Goal: Information Seeking & Learning: Check status

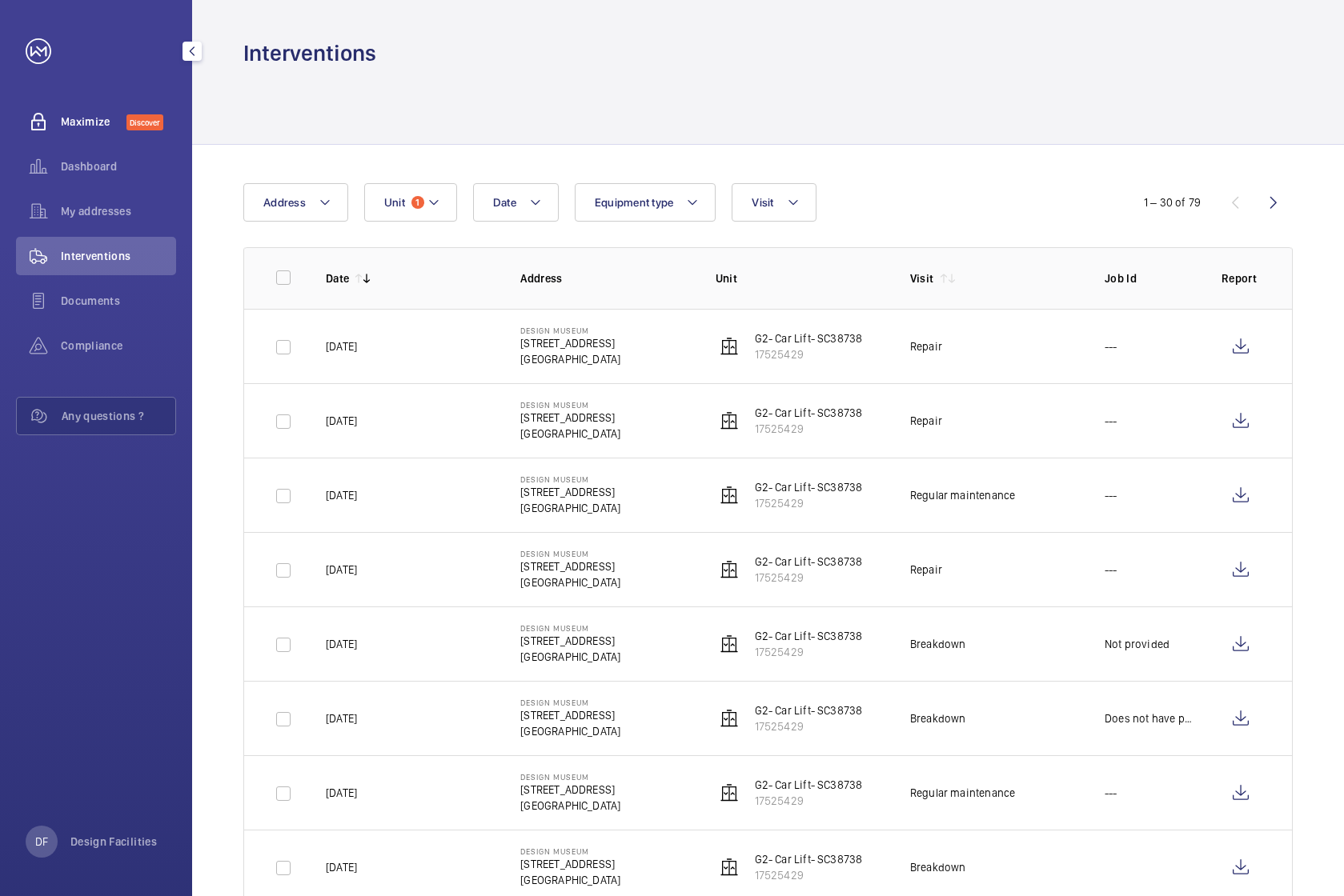
click at [85, 119] on span "Maximize" at bounding box center [94, 121] width 66 height 16
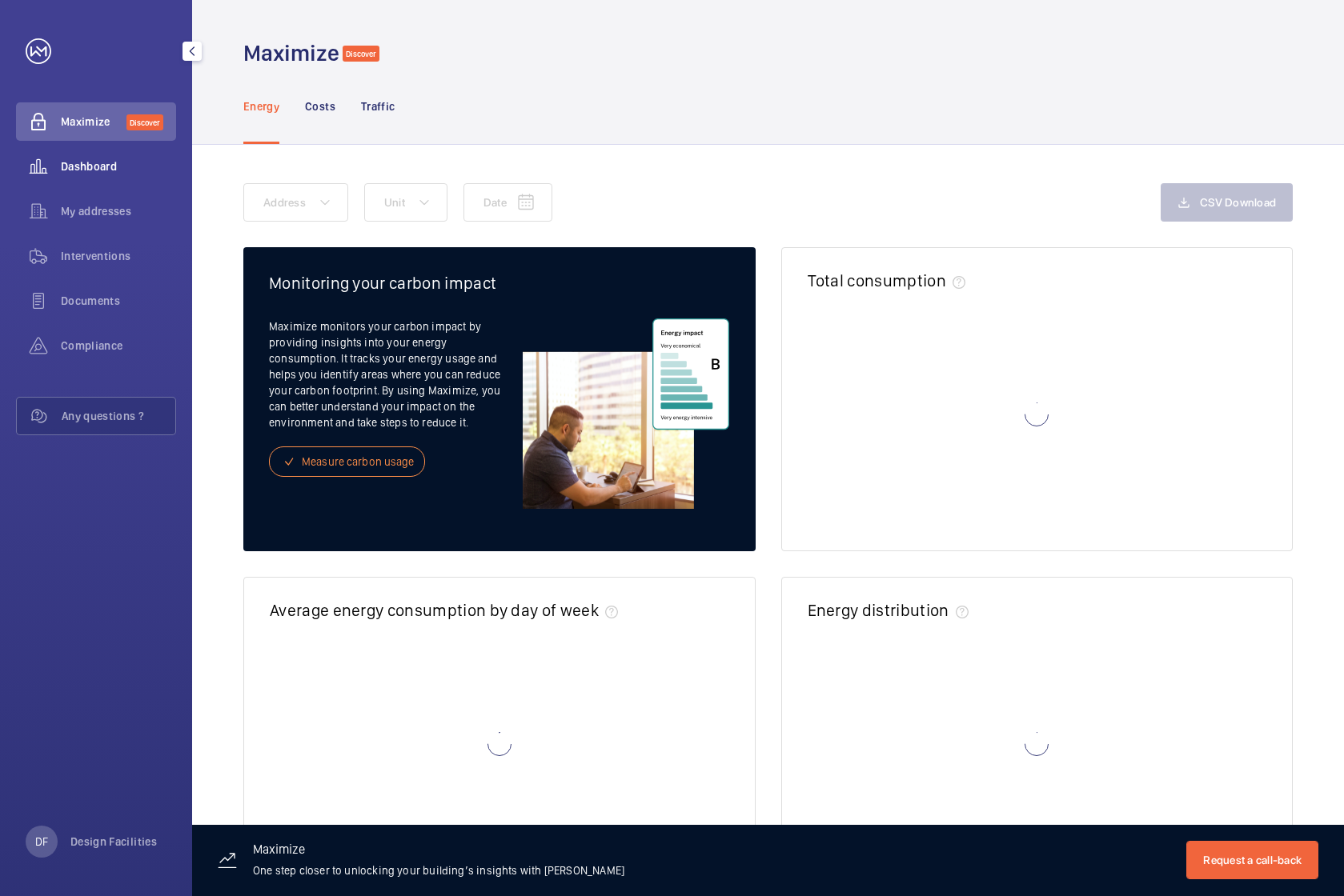
click at [90, 168] on span "Dashboard" at bounding box center [118, 166] width 115 height 16
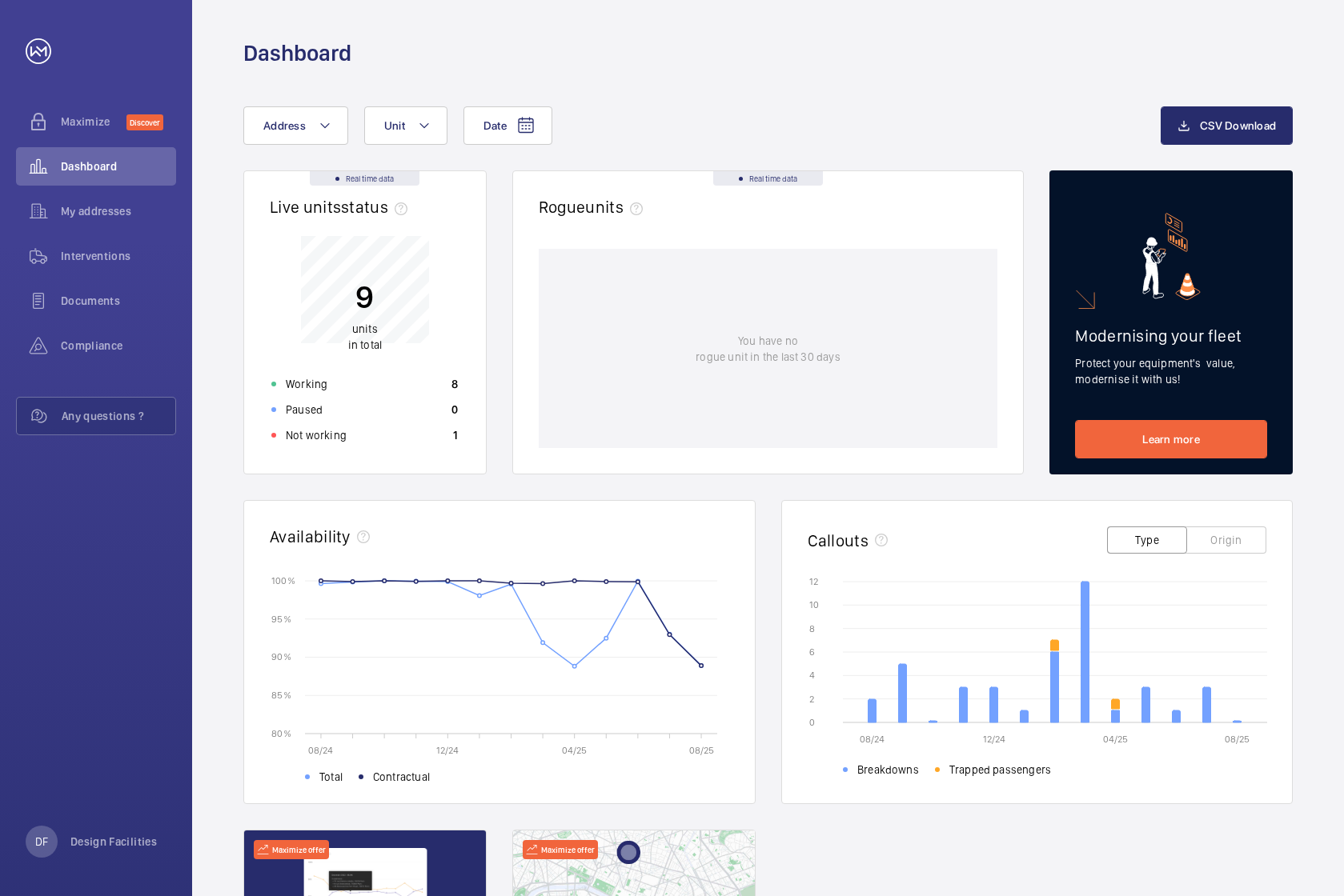
scroll to position [13, 0]
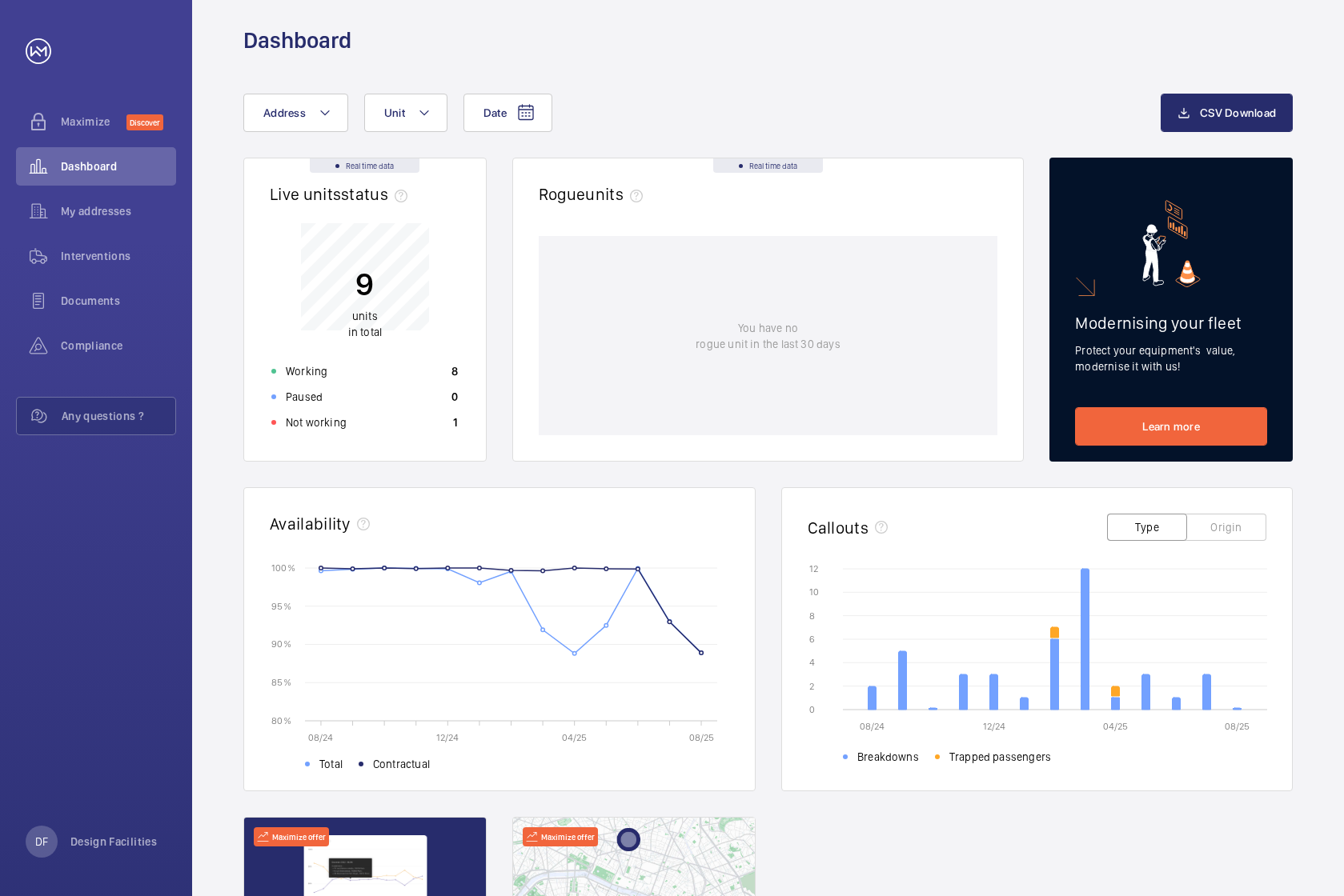
click at [375, 516] on div "Availability" at bounding box center [499, 524] width 460 height 20
click at [422, 118] on mat-icon at bounding box center [424, 113] width 13 height 19
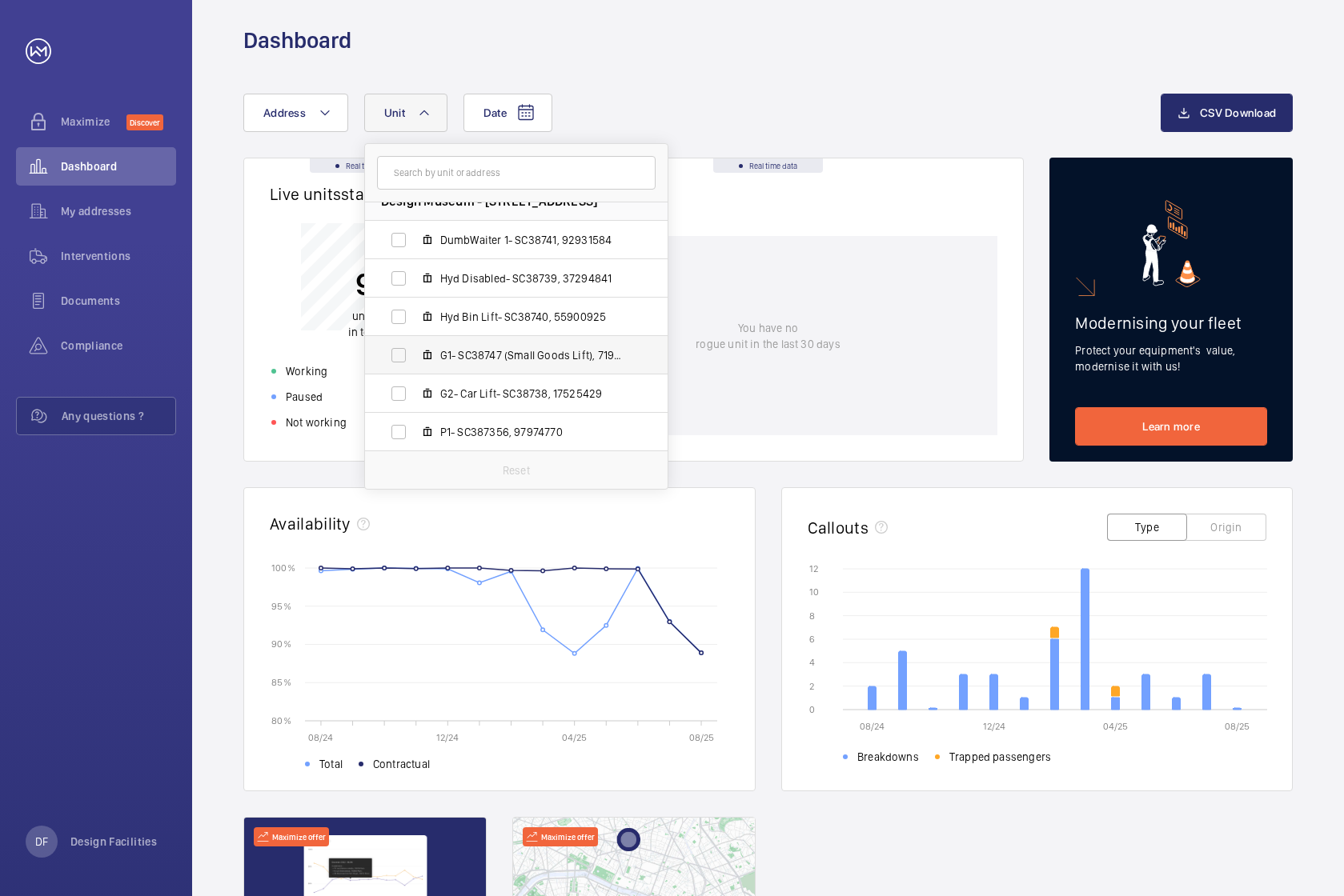
scroll to position [23, 0]
click at [522, 377] on label "G2- Car Lift- SC38738, 17525429" at bounding box center [503, 390] width 277 height 38
click at [415, 377] on input "G2- Car Lift- SC38738, 17525429" at bounding box center [399, 391] width 32 height 32
checkbox input "true"
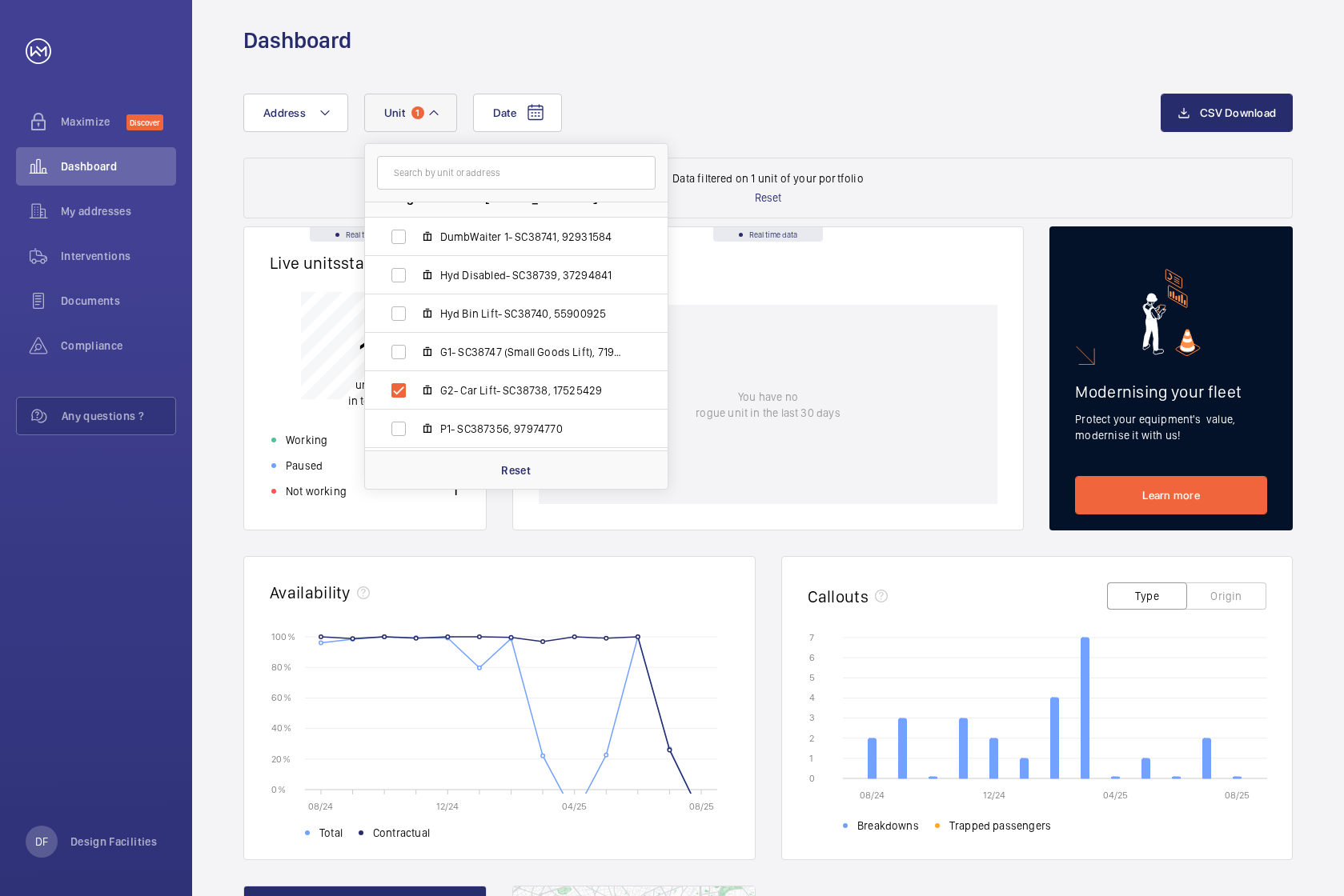
click at [238, 523] on div "Date Address Unit 1 Design Museum - [STREET_ADDRESS][GEOGRAPHIC_DATA] 1- SC3874…" at bounding box center [768, 641] width 1152 height 1173
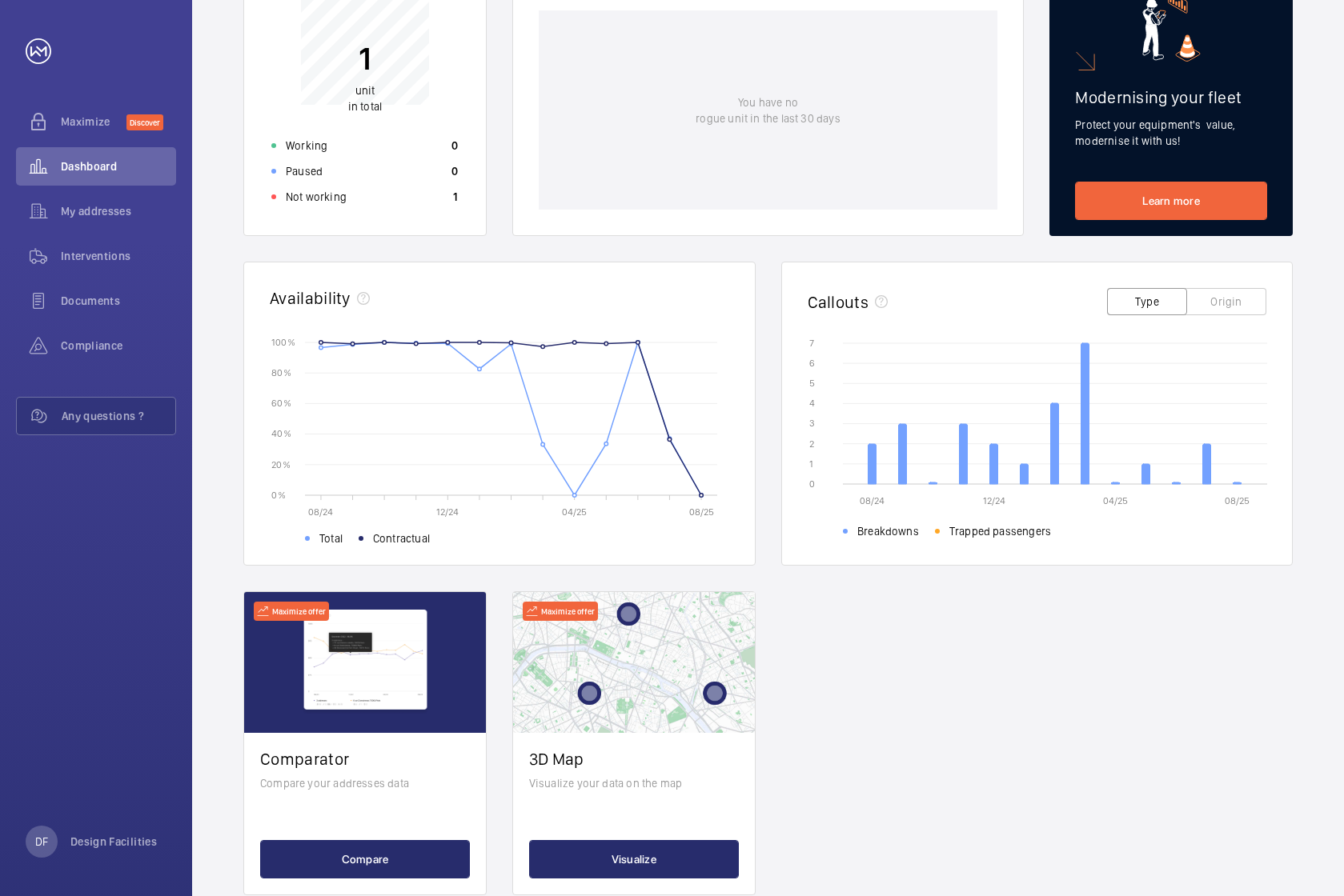
scroll to position [284, 0]
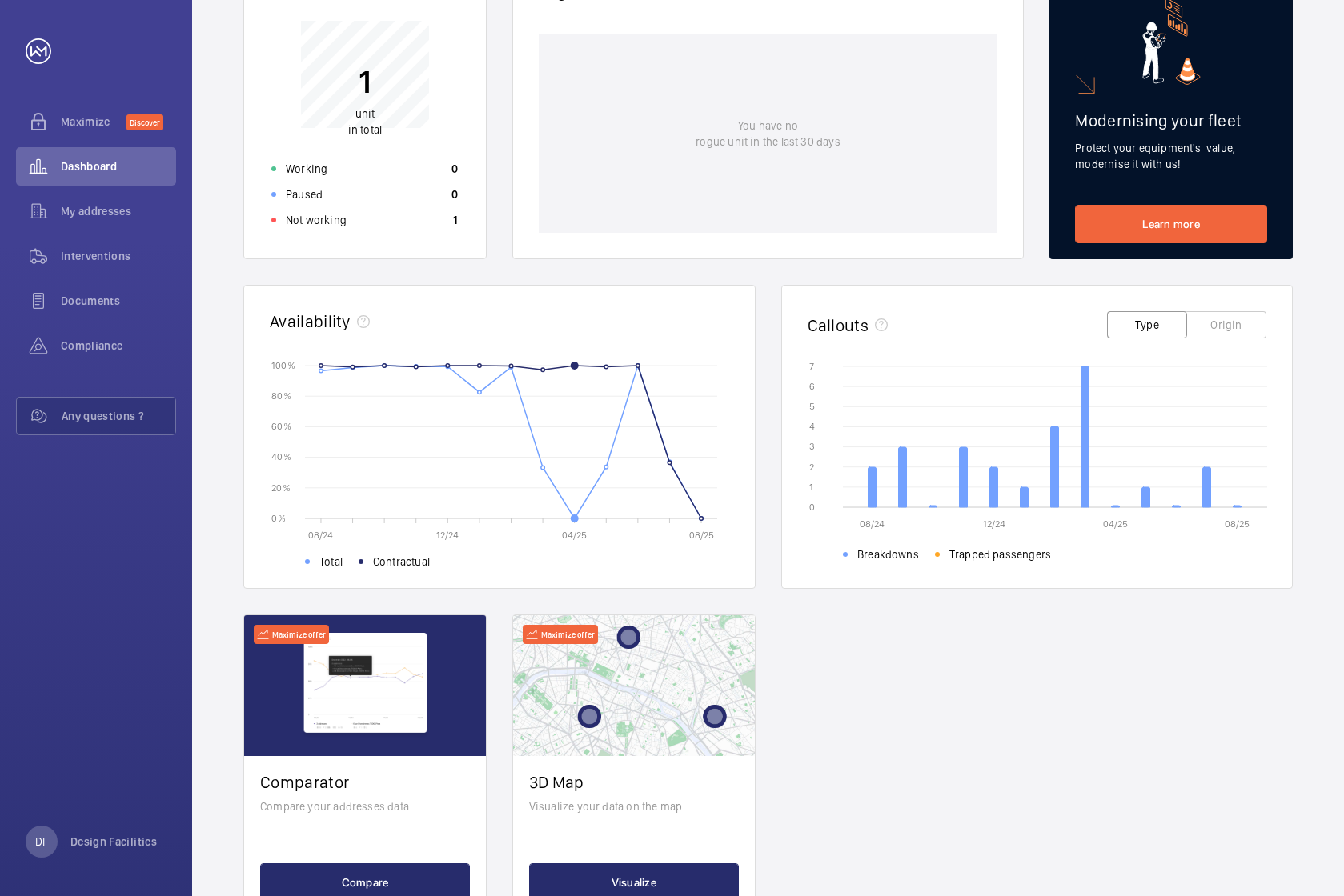
click at [578, 521] on icon "08/24 12/24 04/25 08/25 0 % 0 % 20 % 20 % 40 % 40 % 60 % 60 % 80 % 80 % 100 % 1…" at bounding box center [499, 462] width 460 height 208
click at [481, 389] on circle at bounding box center [479, 392] width 8 height 8
click at [1219, 332] on button "Origin" at bounding box center [1226, 325] width 80 height 27
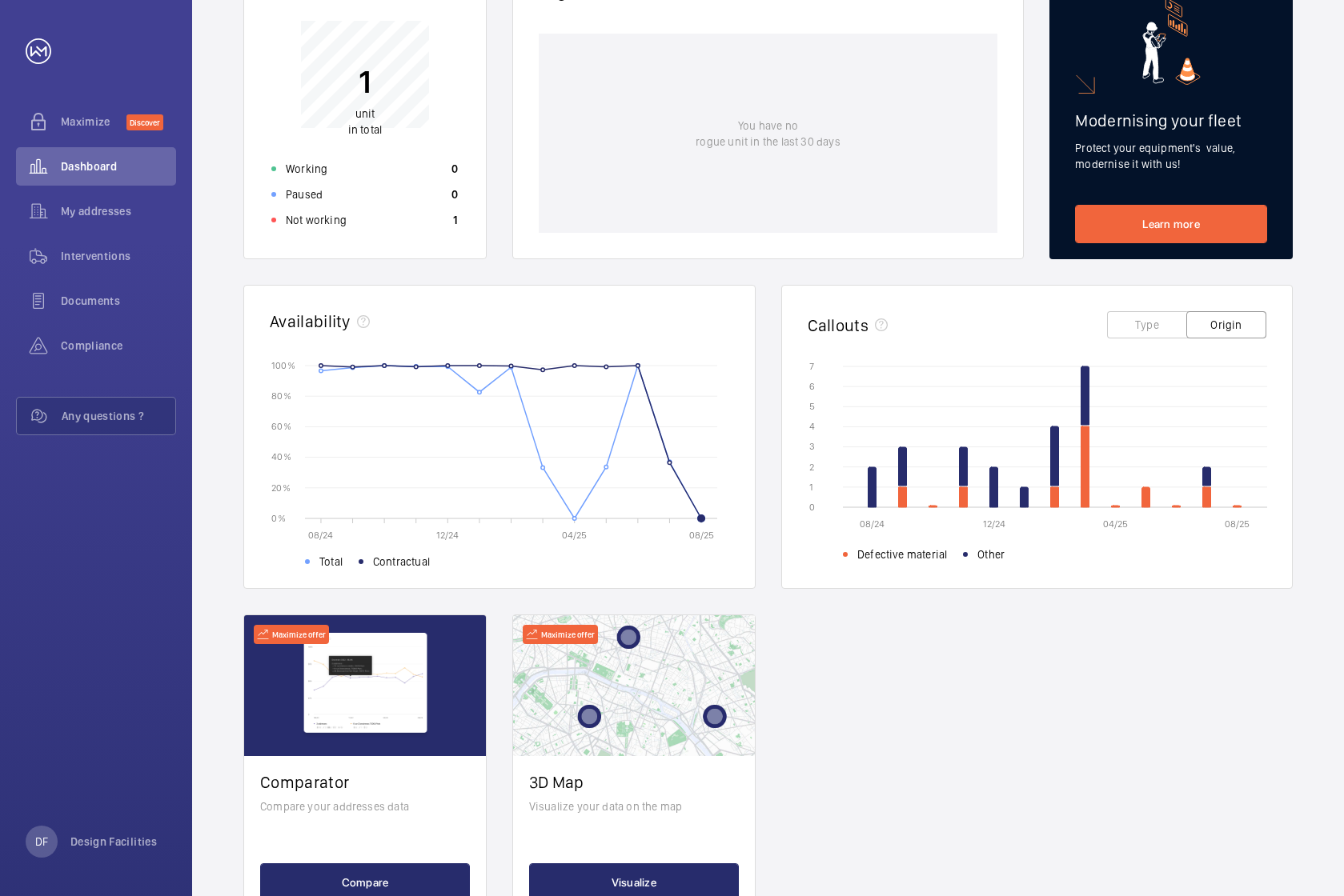
click at [1174, 328] on button "Type" at bounding box center [1147, 325] width 80 height 27
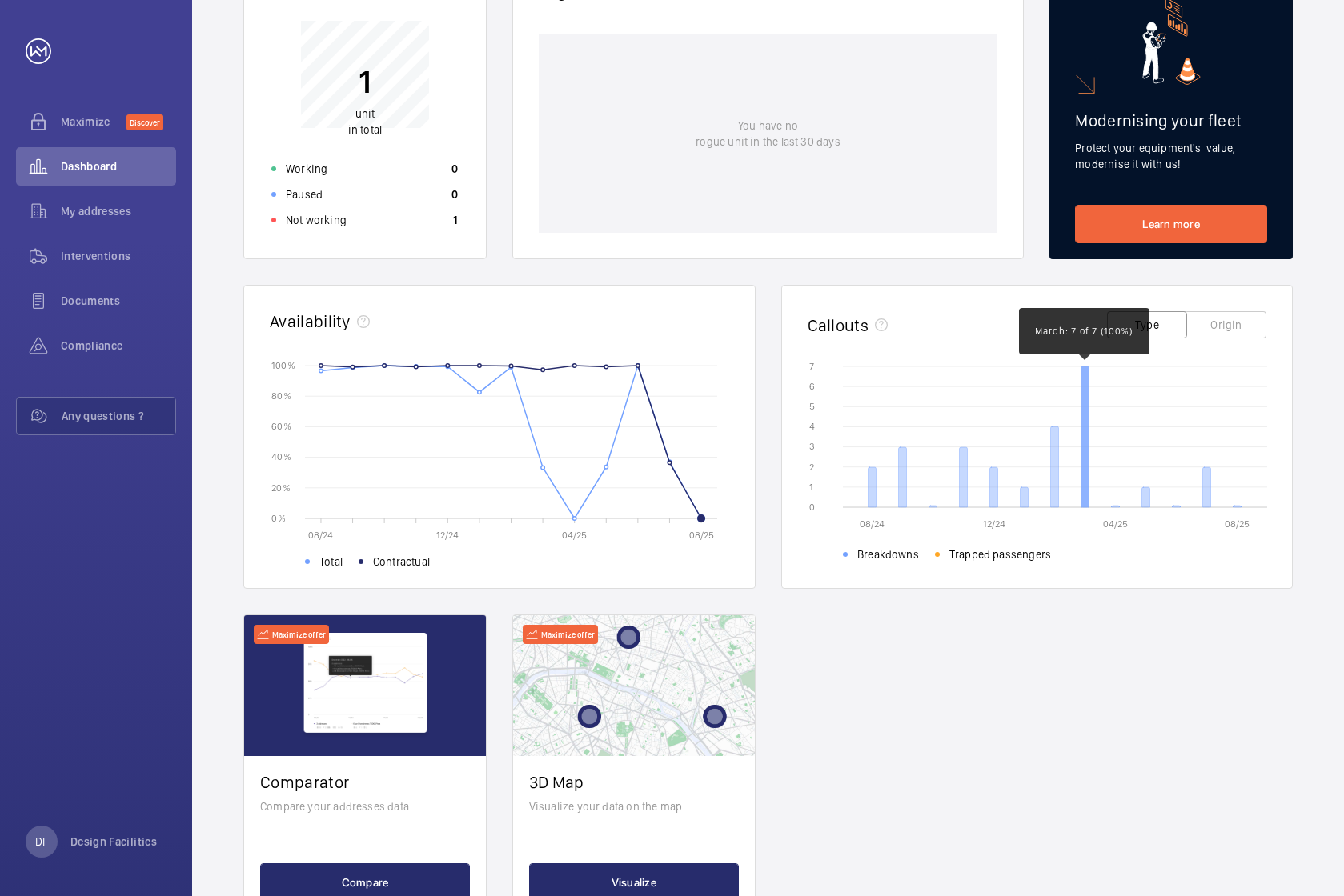
click at [1087, 423] on icon at bounding box center [1083, 437] width 8 height 140
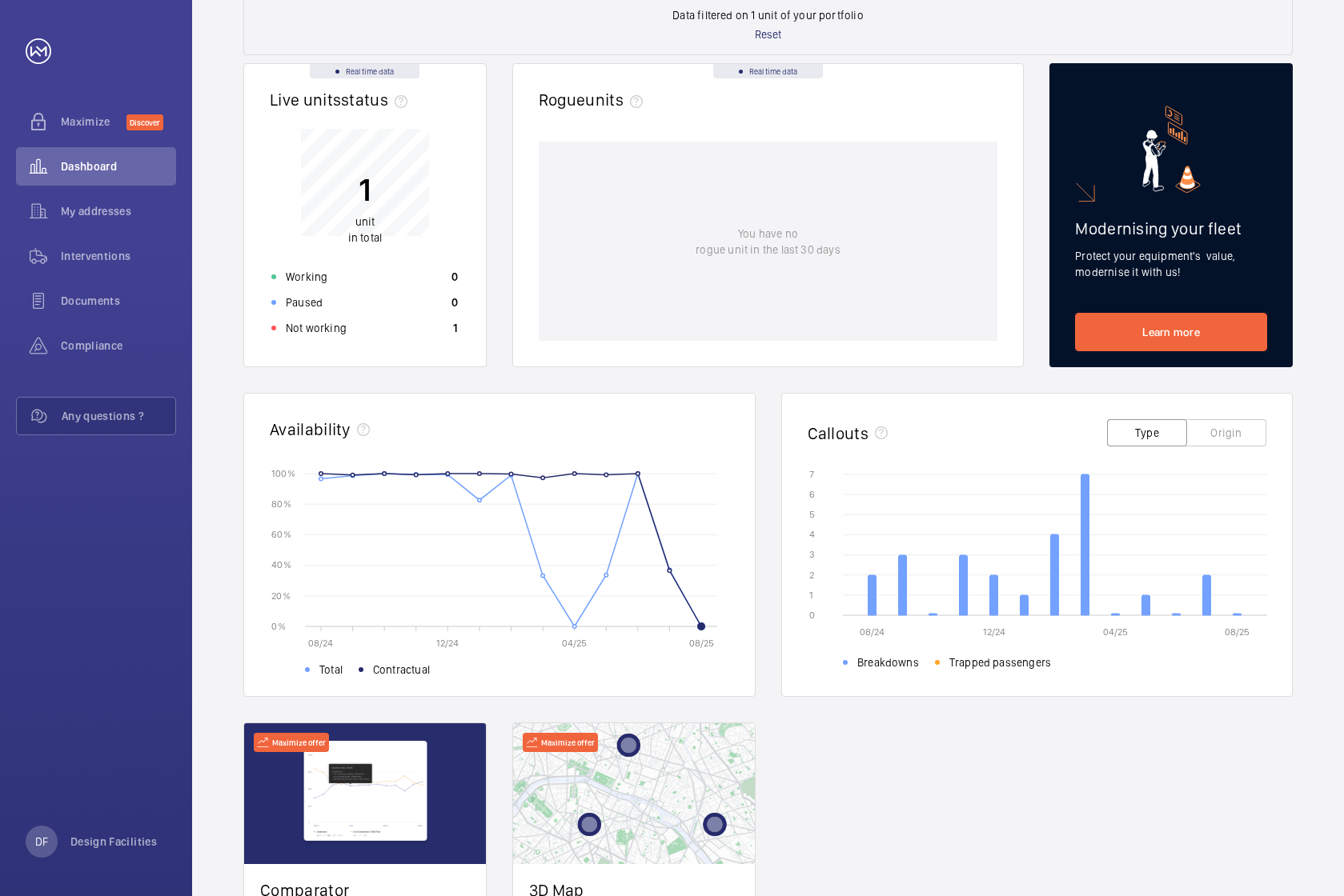
scroll to position [169, 0]
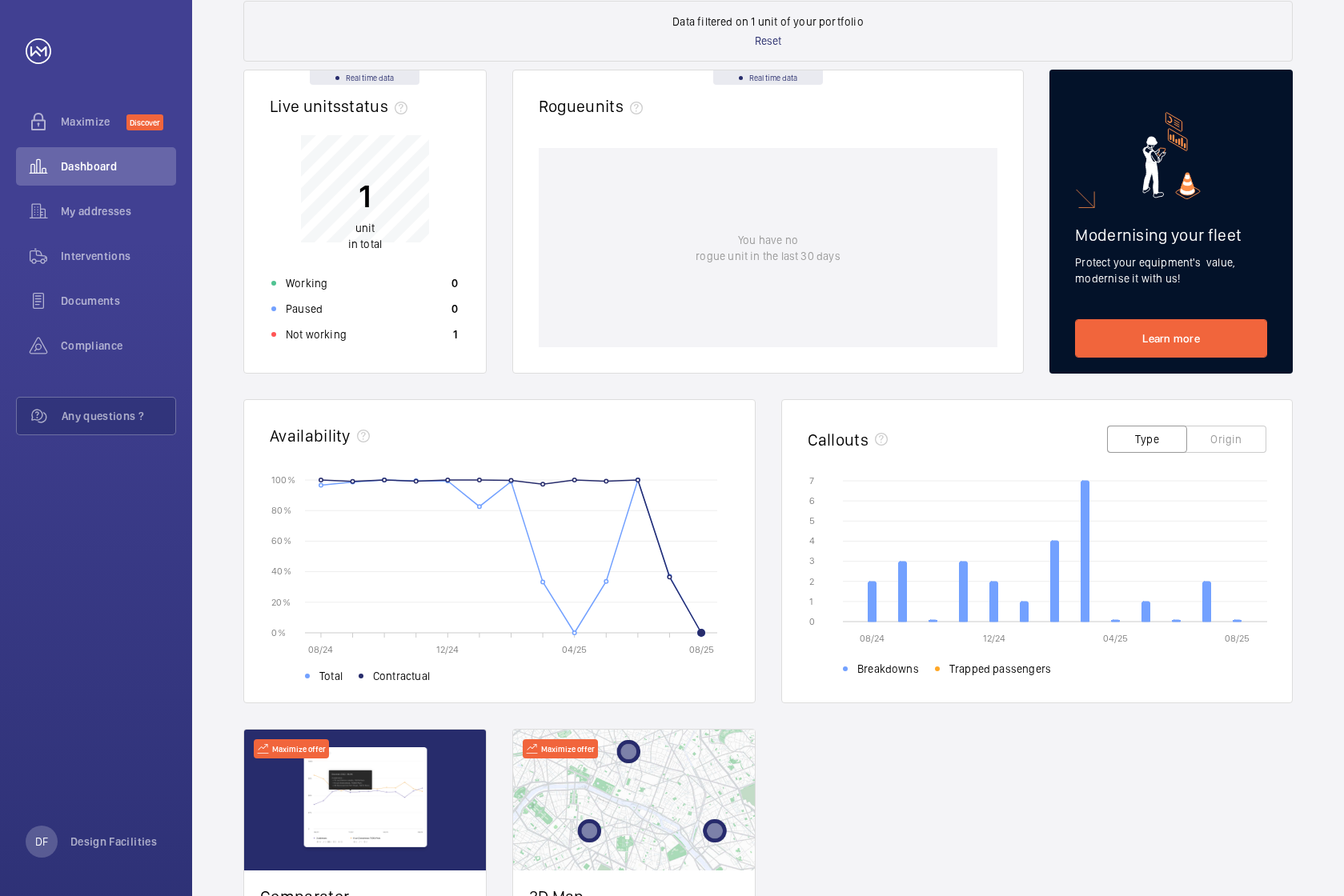
click at [772, 75] on div "Real time data" at bounding box center [768, 77] width 110 height 14
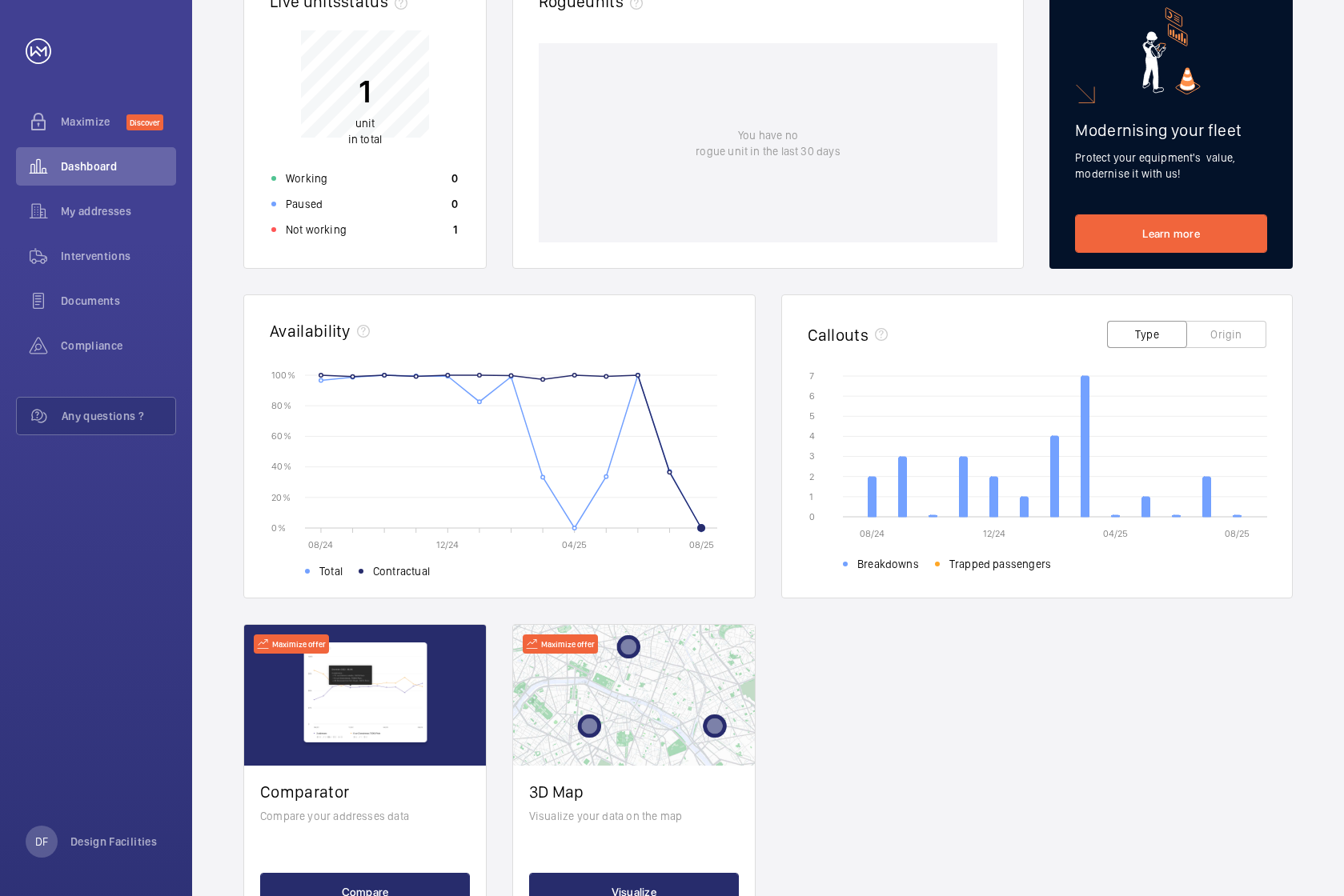
scroll to position [0, 0]
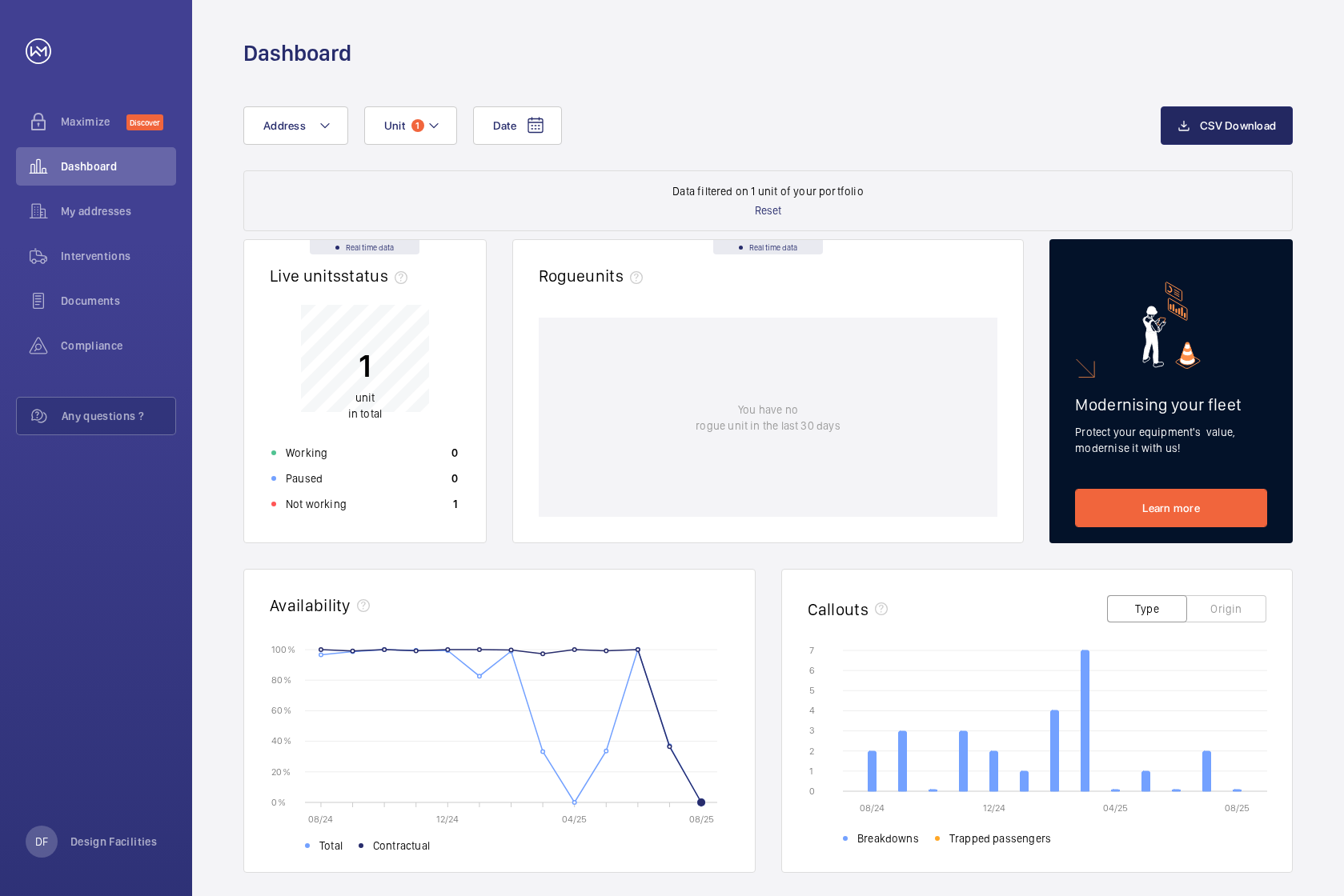
click at [1183, 123] on mat-icon "button" at bounding box center [1183, 125] width 13 height 19
click at [421, 130] on button "Unit 1" at bounding box center [410, 125] width 93 height 38
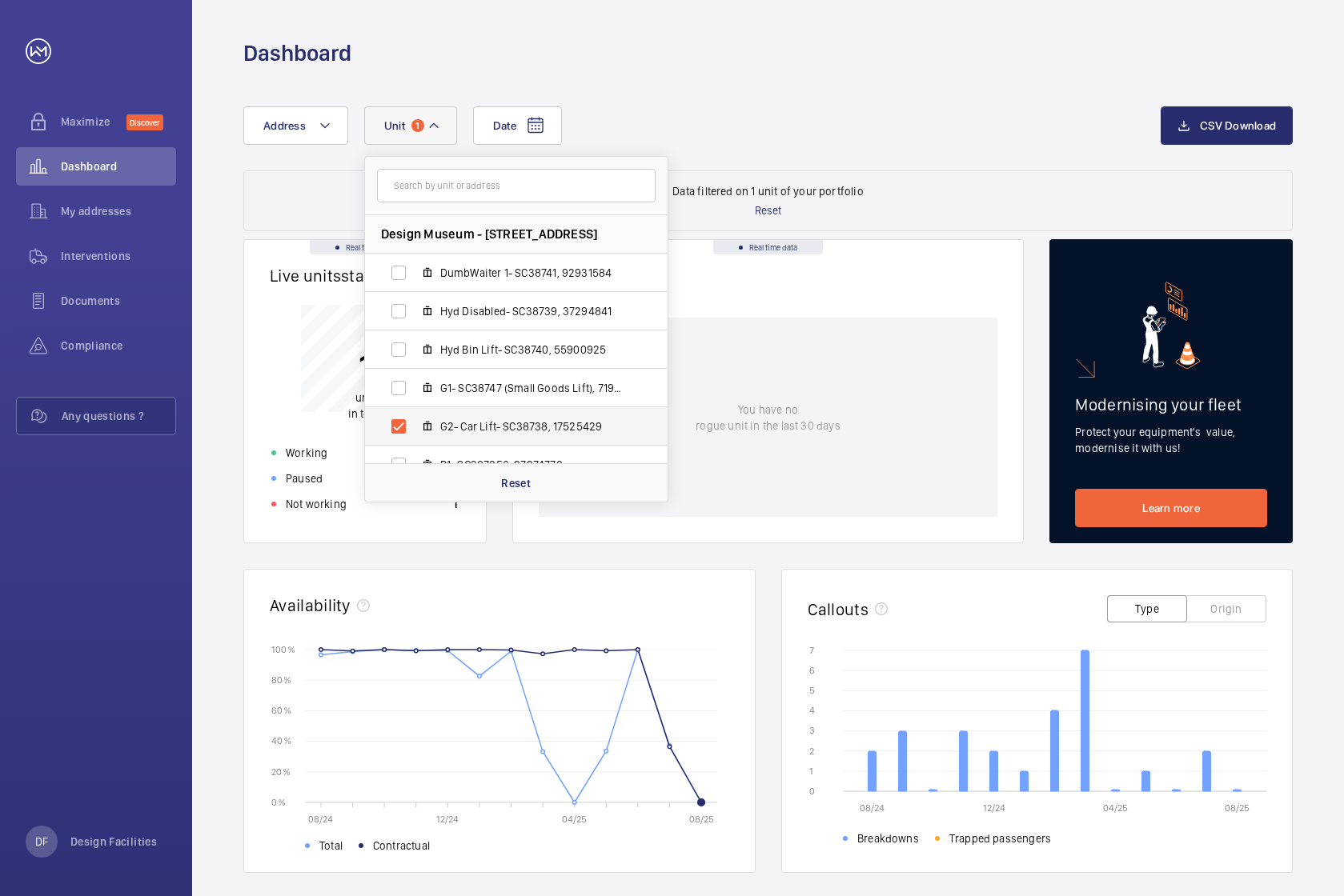
click at [395, 428] on label "G2- Car Lift- SC38738, 17525429" at bounding box center [503, 426] width 277 height 38
click at [395, 428] on input "G2- Car Lift- SC38738, 17525429" at bounding box center [399, 426] width 32 height 32
checkbox input "false"
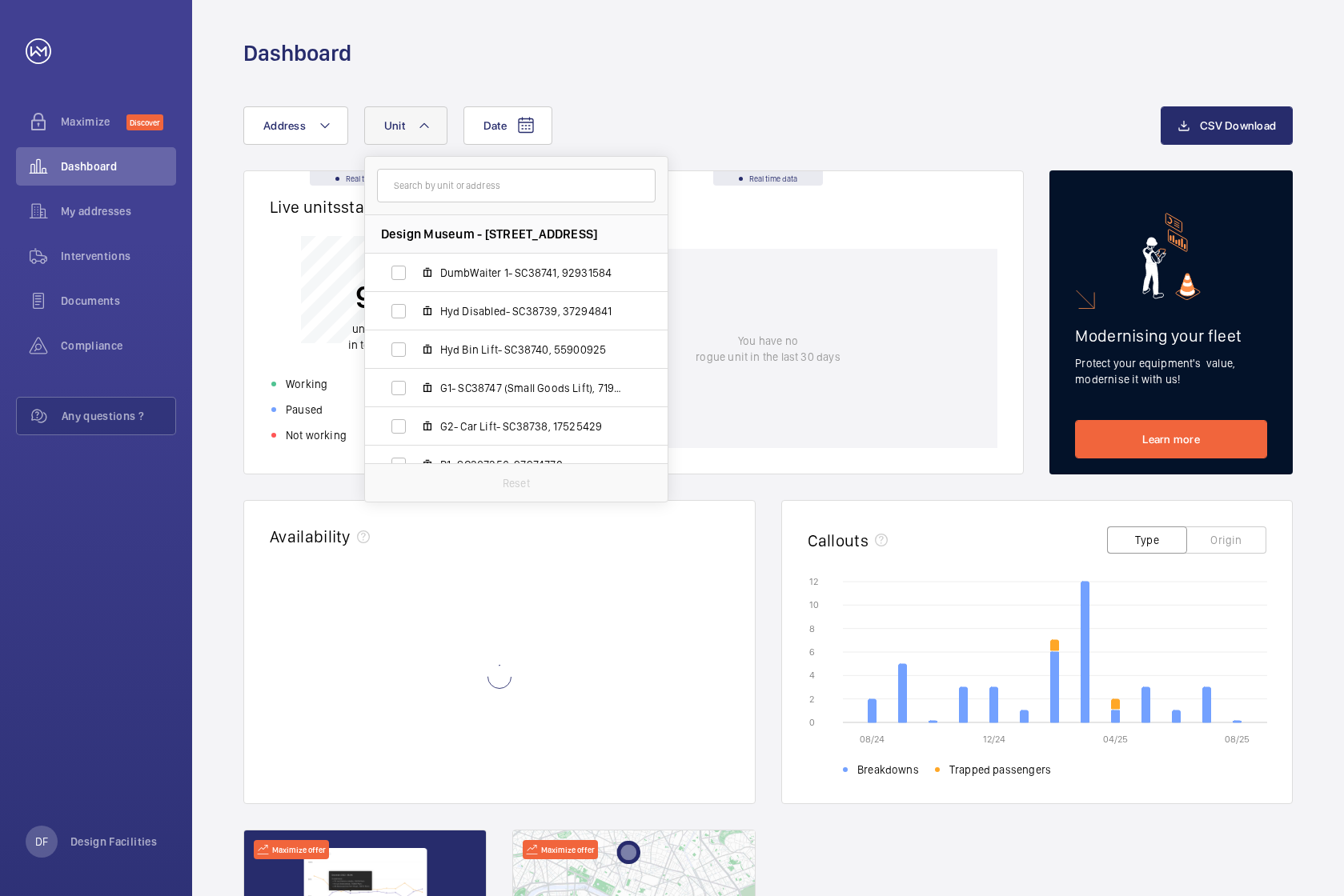
click at [669, 133] on div "Date Address Unit Design Museum - [STREET_ADDRESS][GEOGRAPHIC_DATA] 1- SC38741,…" at bounding box center [702, 125] width 917 height 38
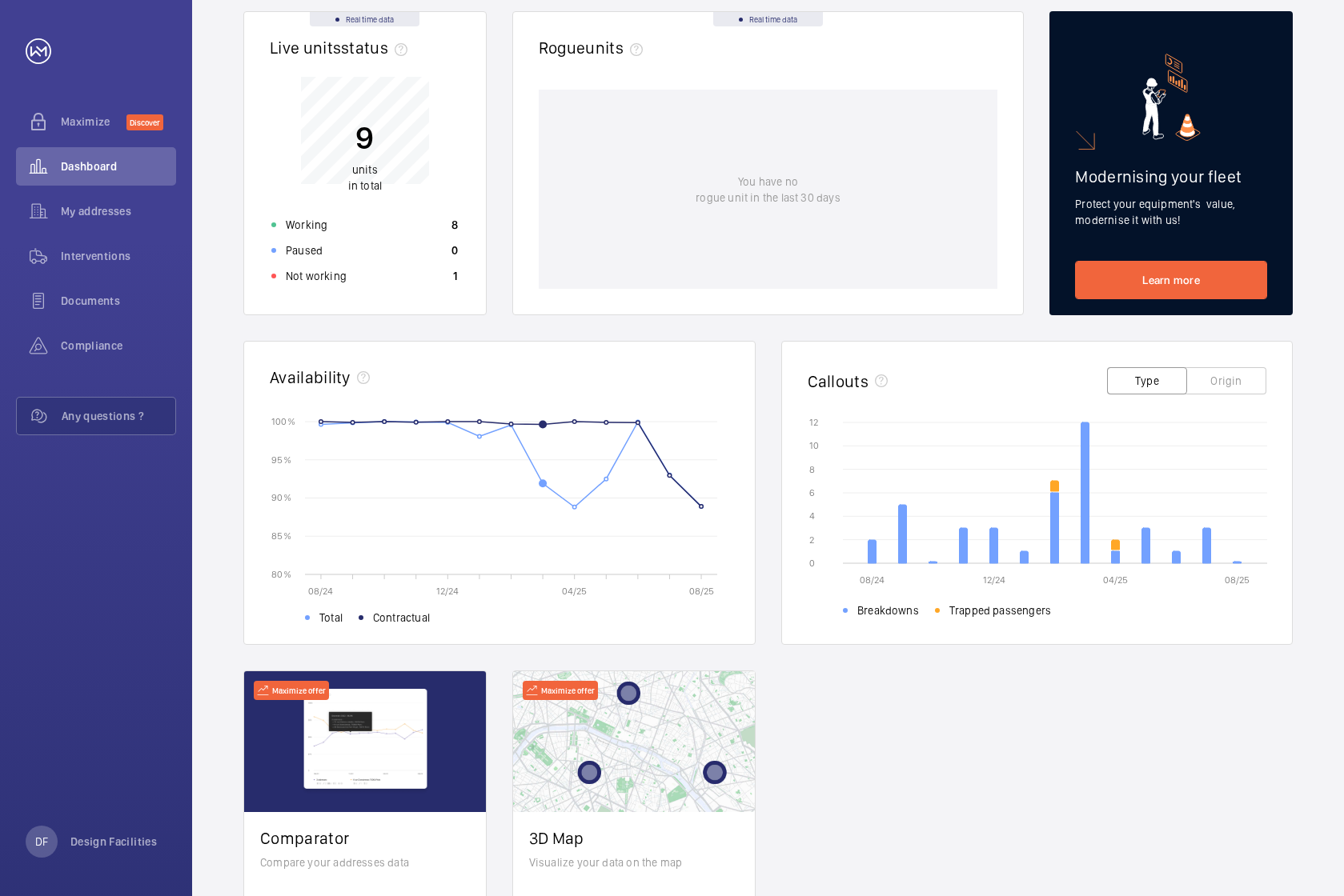
scroll to position [16, 0]
